Goal: Task Accomplishment & Management: Manage account settings

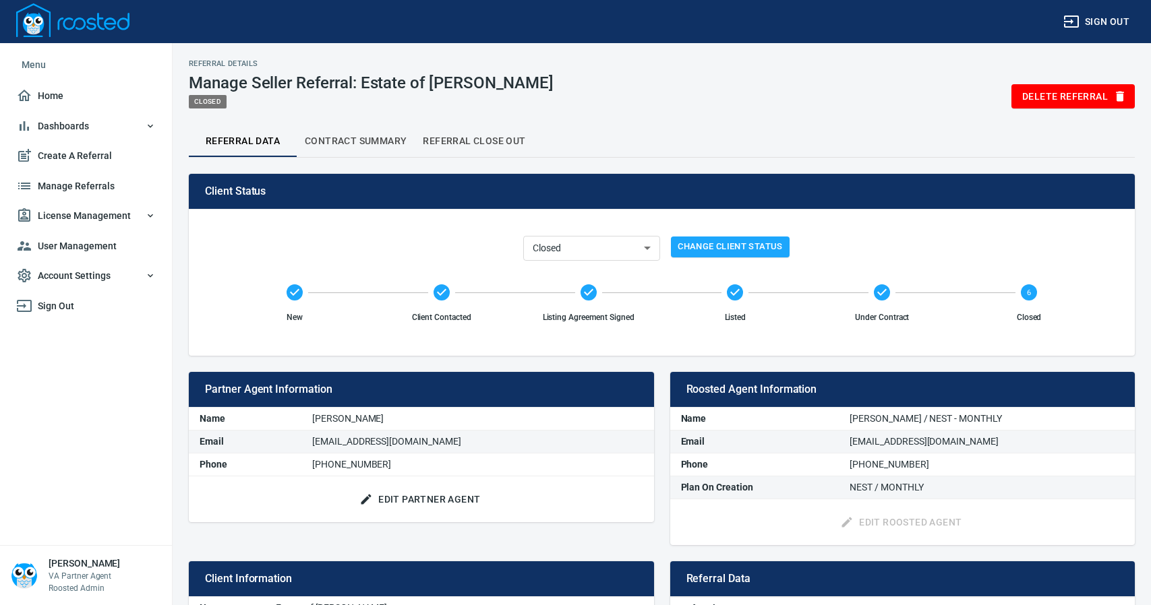
select select "closed"
click at [355, 136] on span "Contract Summary" at bounding box center [356, 141] width 102 height 17
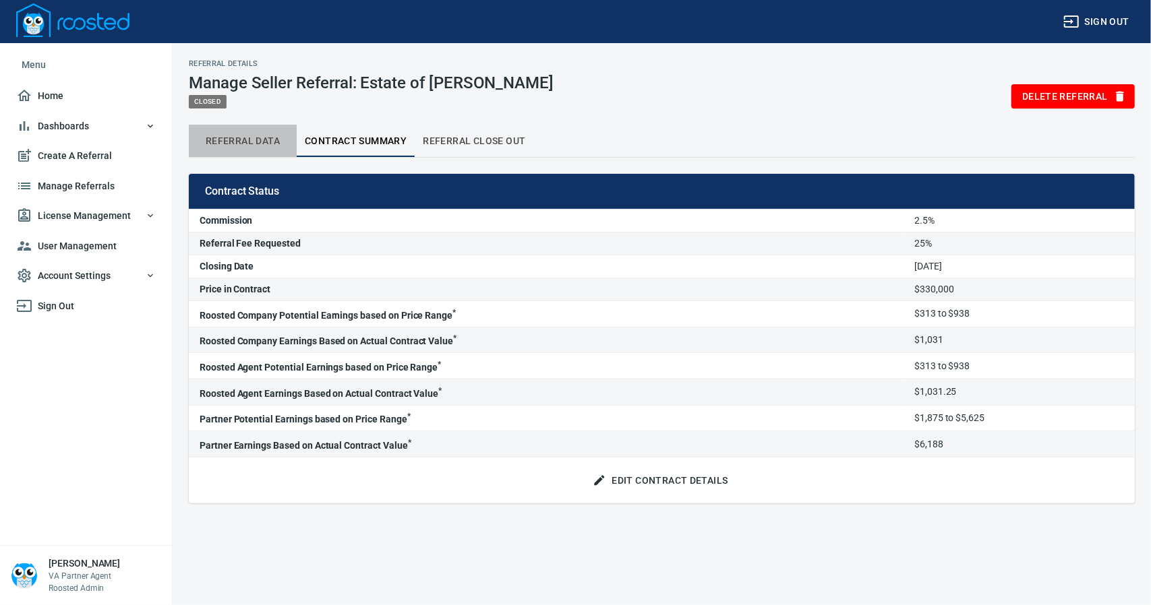
click at [232, 135] on span "Referral Data" at bounding box center [243, 141] width 92 height 17
select select "closed"
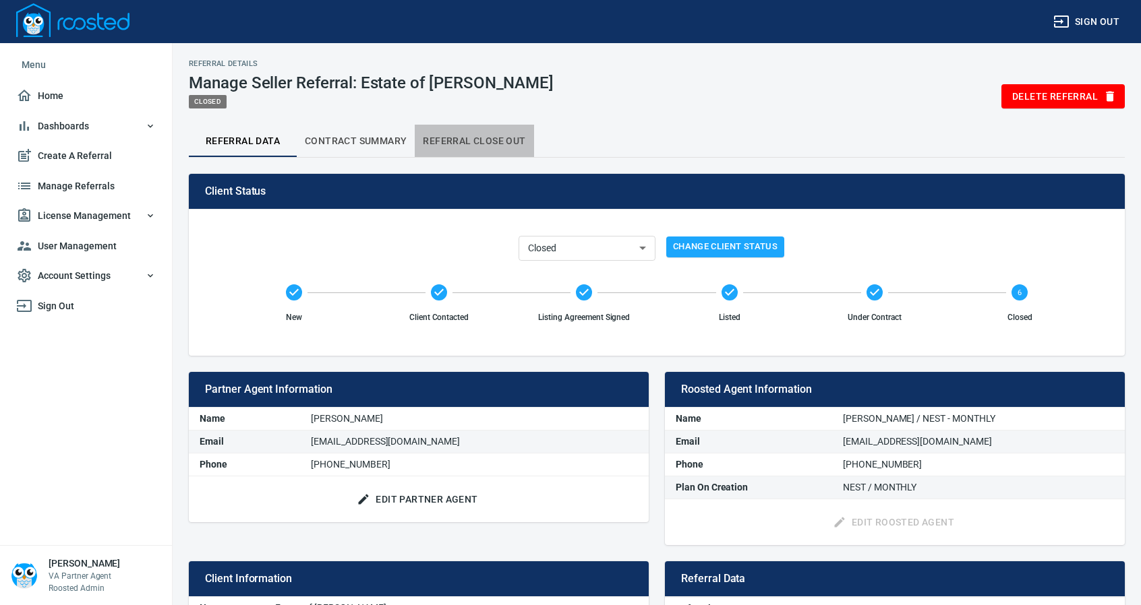
click at [485, 136] on span "Referral Close Out" at bounding box center [474, 141] width 102 height 17
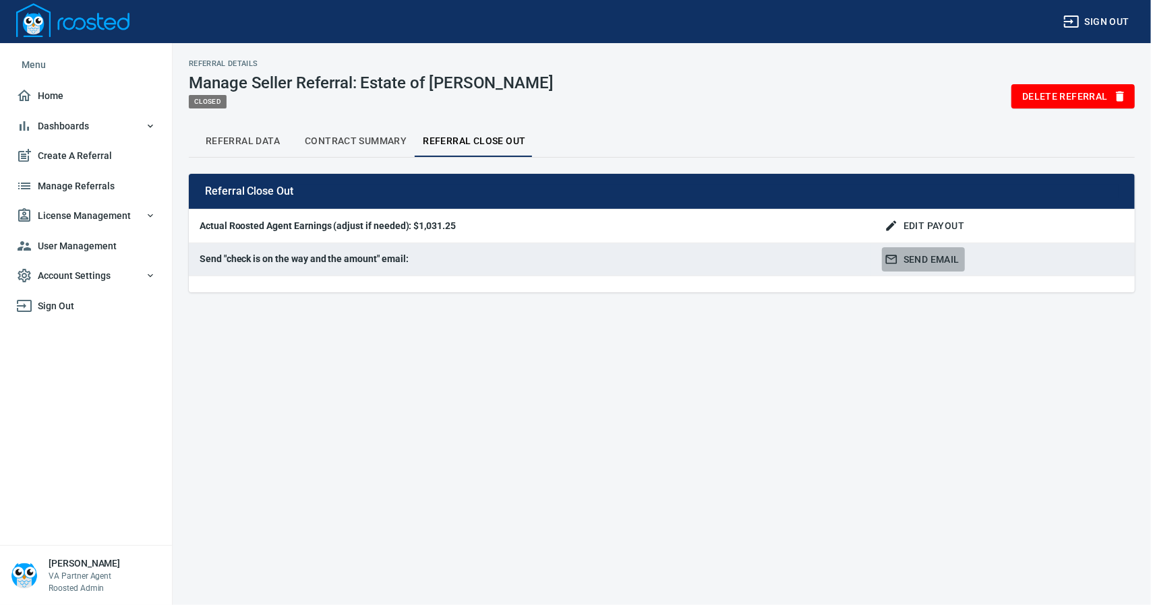
click at [915, 258] on span "Send Email" at bounding box center [923, 259] width 72 height 17
click at [253, 135] on span "Referral Data" at bounding box center [243, 141] width 92 height 17
select select "closed"
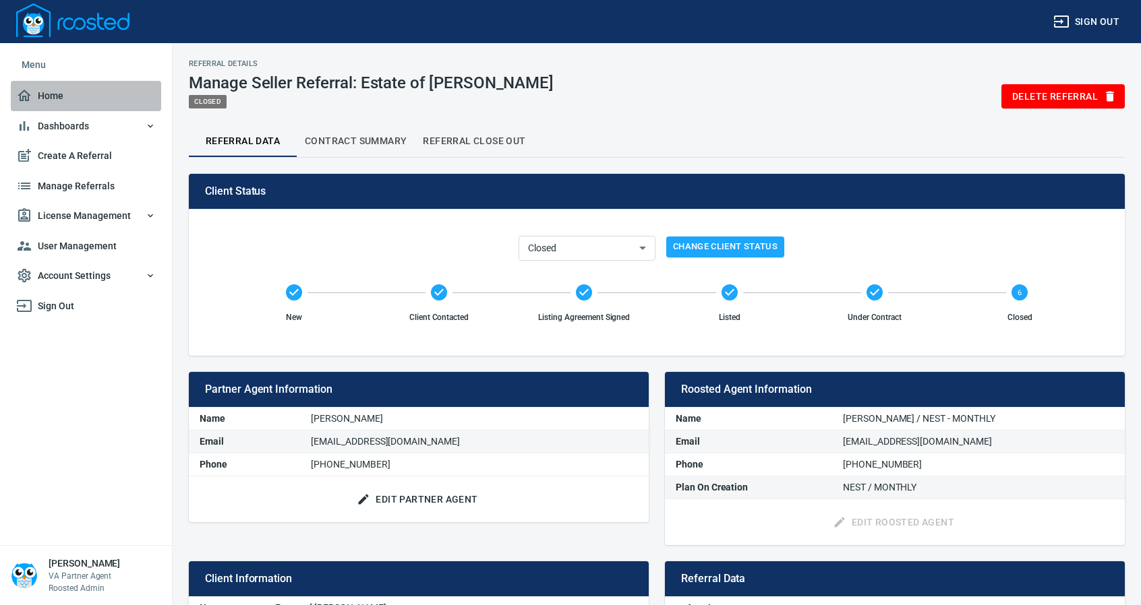
drag, startPoint x: 55, startPoint y: 92, endPoint x: 100, endPoint y: 88, distance: 45.3
click at [55, 92] on span "Home" at bounding box center [86, 96] width 140 height 17
